Goal: Learn about a topic

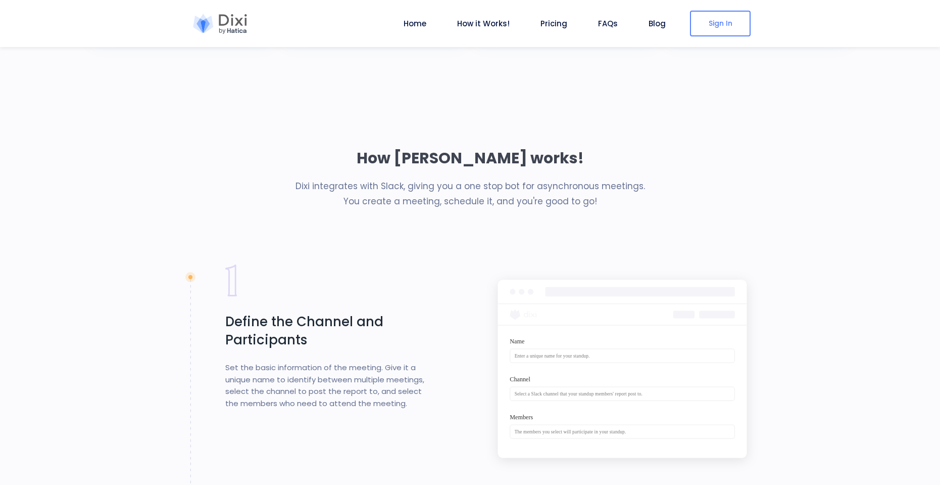
scroll to position [728, 0]
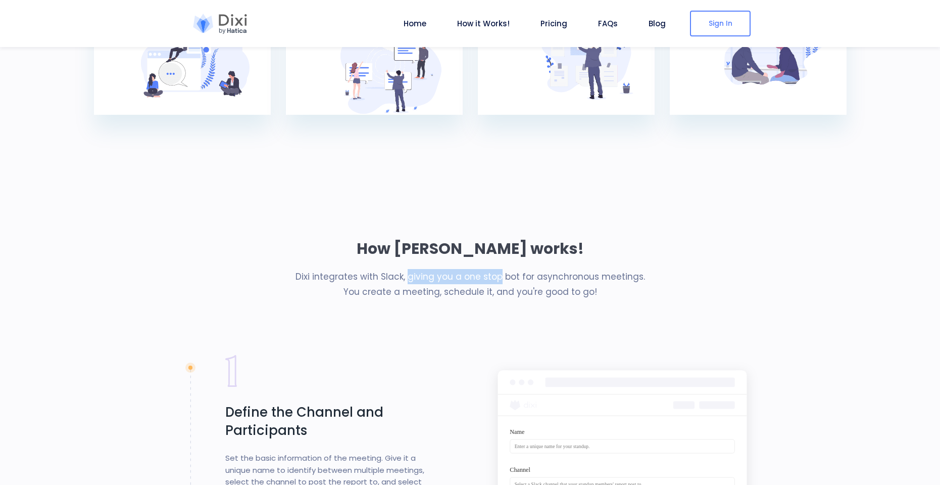
drag, startPoint x: 419, startPoint y: 280, endPoint x: 507, endPoint y: 278, distance: 88.4
click at [505, 279] on p "Dixi integrates with Slack, giving you a one stop bot for asynchronous meetings…" at bounding box center [470, 284] width 561 height 30
click at [507, 278] on p "Dixi integrates with Slack, giving you a one stop bot for asynchronous meetings…" at bounding box center [470, 284] width 561 height 30
drag, startPoint x: 454, startPoint y: 275, endPoint x: 544, endPoint y: 276, distance: 89.9
click at [519, 276] on p "Dixi integrates with Slack, giving you a one stop bot for asynchronous meetings…" at bounding box center [470, 284] width 561 height 30
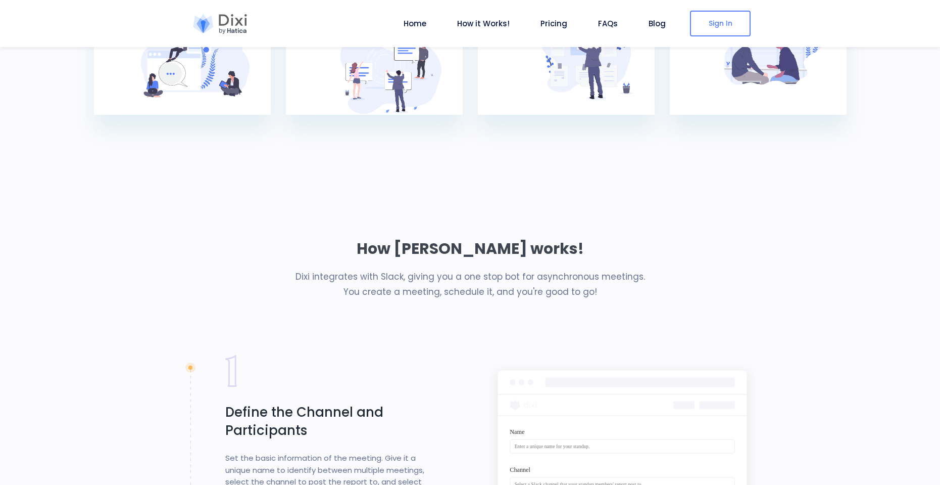
click at [544, 276] on p "Dixi integrates with Slack, giving you a one stop bot for asynchronous meetings…" at bounding box center [470, 284] width 561 height 30
drag, startPoint x: 501, startPoint y: 275, endPoint x: 600, endPoint y: 278, distance: 99.1
click at [557, 277] on p "Dixi integrates with Slack, giving you a one stop bot for asynchronous meetings…" at bounding box center [470, 284] width 561 height 30
click at [600, 278] on p "Dixi integrates with Slack, giving you a one stop bot for asynchronous meetings…" at bounding box center [470, 284] width 561 height 30
drag, startPoint x: 512, startPoint y: 290, endPoint x: 562, endPoint y: 290, distance: 50.0
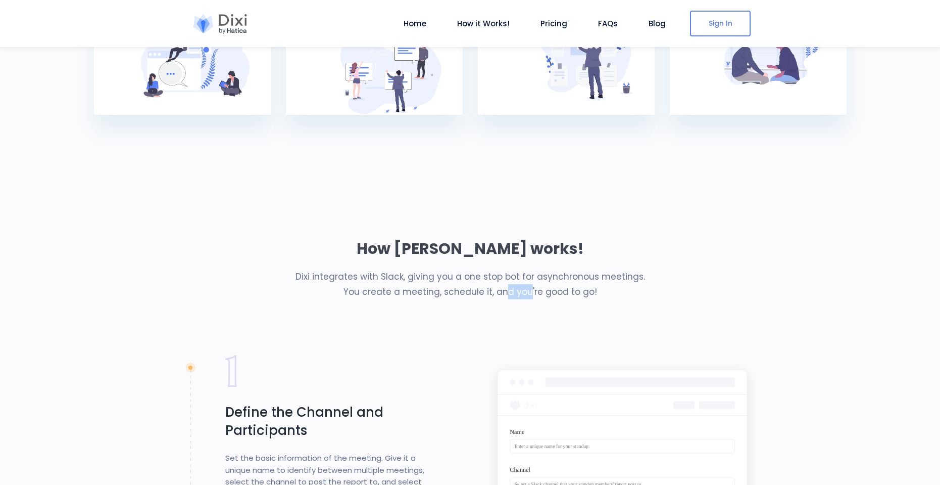
click at [553, 290] on p "Dixi integrates with Slack, giving you a one stop bot for asynchronous meetings…" at bounding box center [470, 284] width 561 height 30
click at [570, 288] on p "Dixi integrates with Slack, giving you a one stop bot for asynchronous meetings…" at bounding box center [470, 284] width 561 height 30
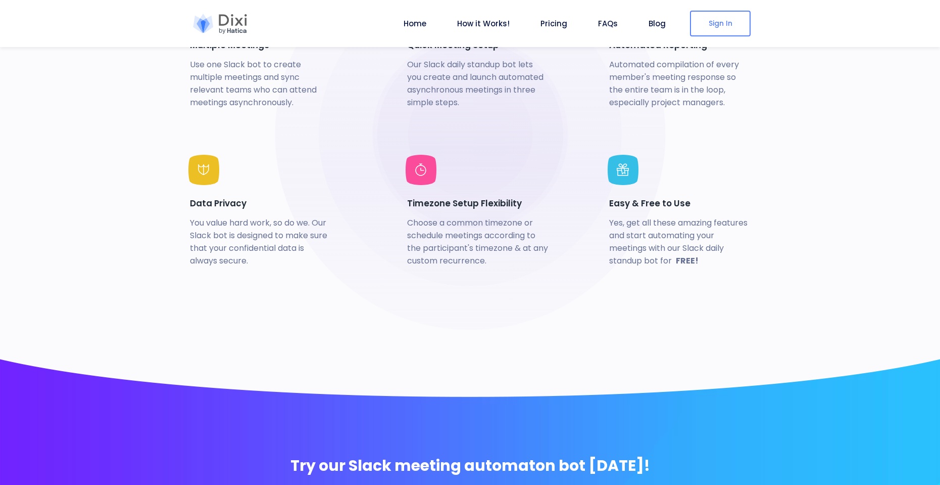
scroll to position [2546, 0]
